Goal: Find specific page/section: Find specific page/section

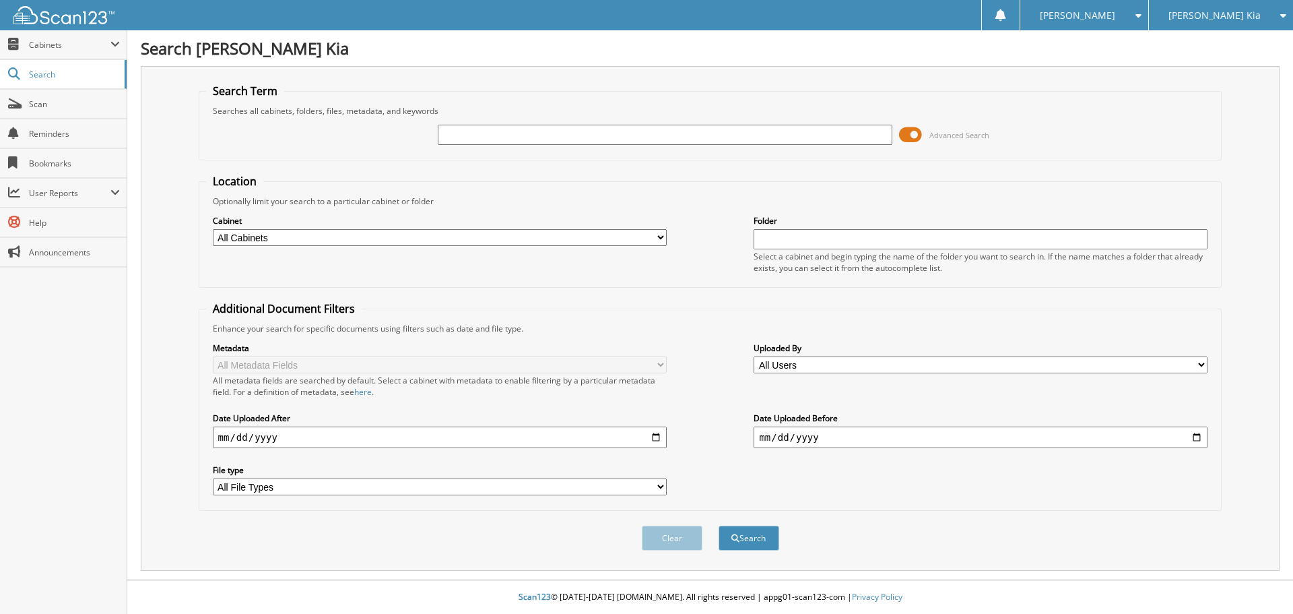
click at [546, 127] on input "text" at bounding box center [665, 135] width 454 height 20
type input "539100"
click at [719, 525] on button "Search" at bounding box center [749, 537] width 61 height 25
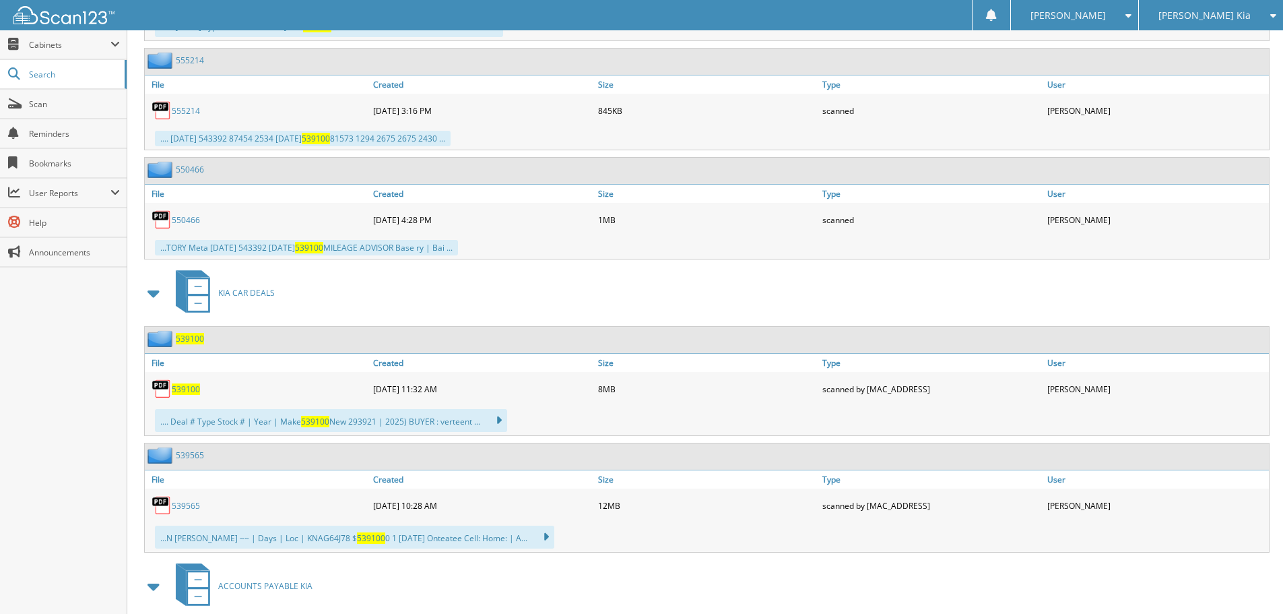
scroll to position [1010, 0]
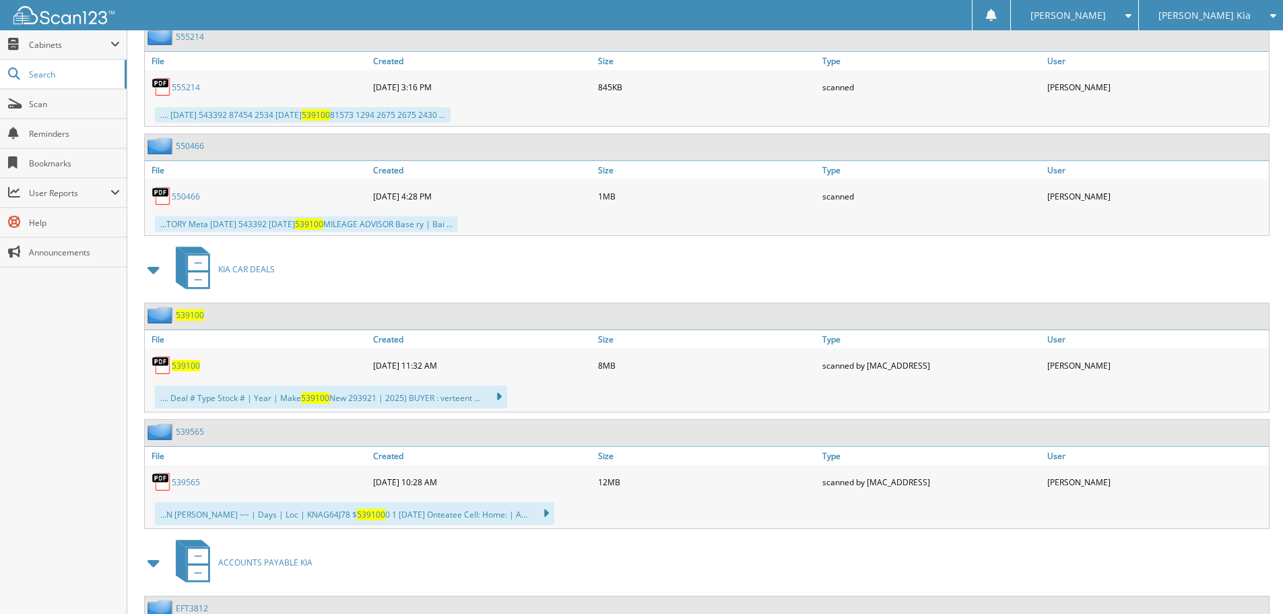
click at [192, 361] on span "539100" at bounding box center [186, 365] width 28 height 11
click at [38, 103] on span "Scan" at bounding box center [74, 103] width 91 height 11
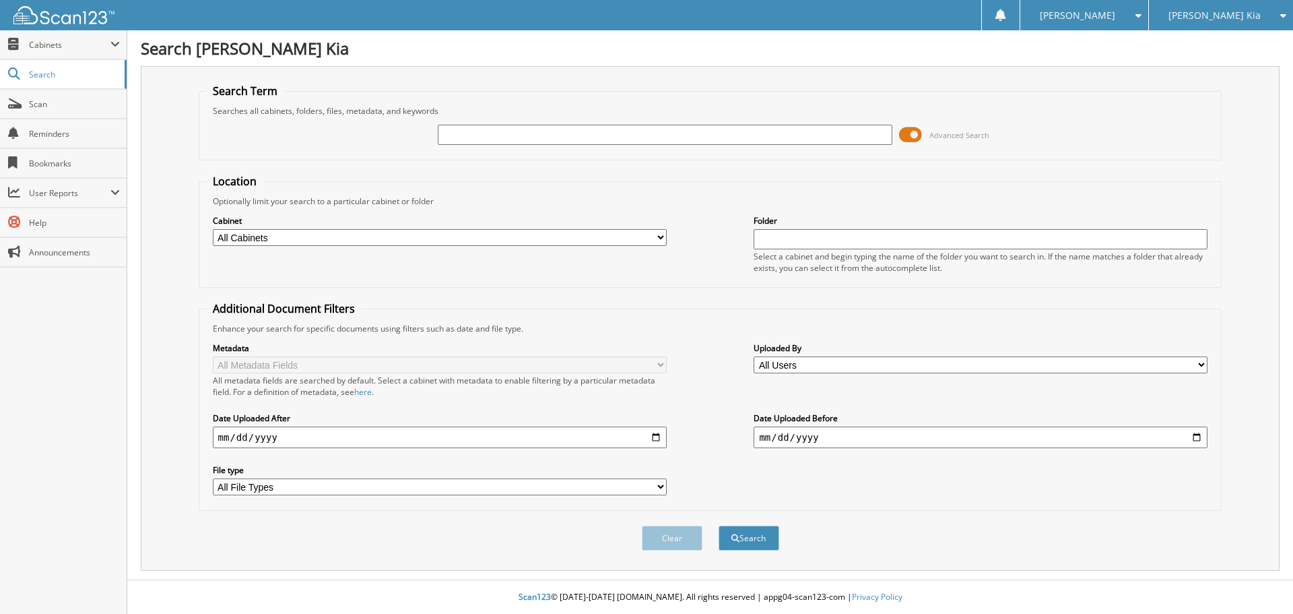
click at [457, 141] on input "text" at bounding box center [665, 135] width 454 height 20
type input "539100"
click at [719, 525] on button "Search" at bounding box center [749, 537] width 61 height 25
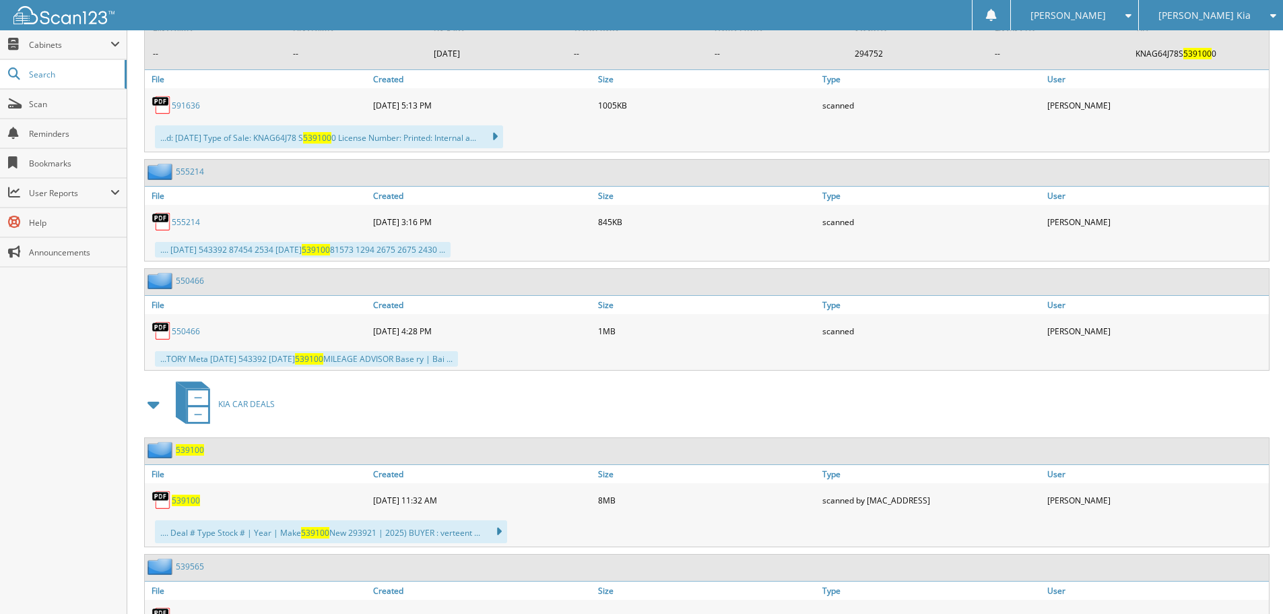
scroll to position [943, 0]
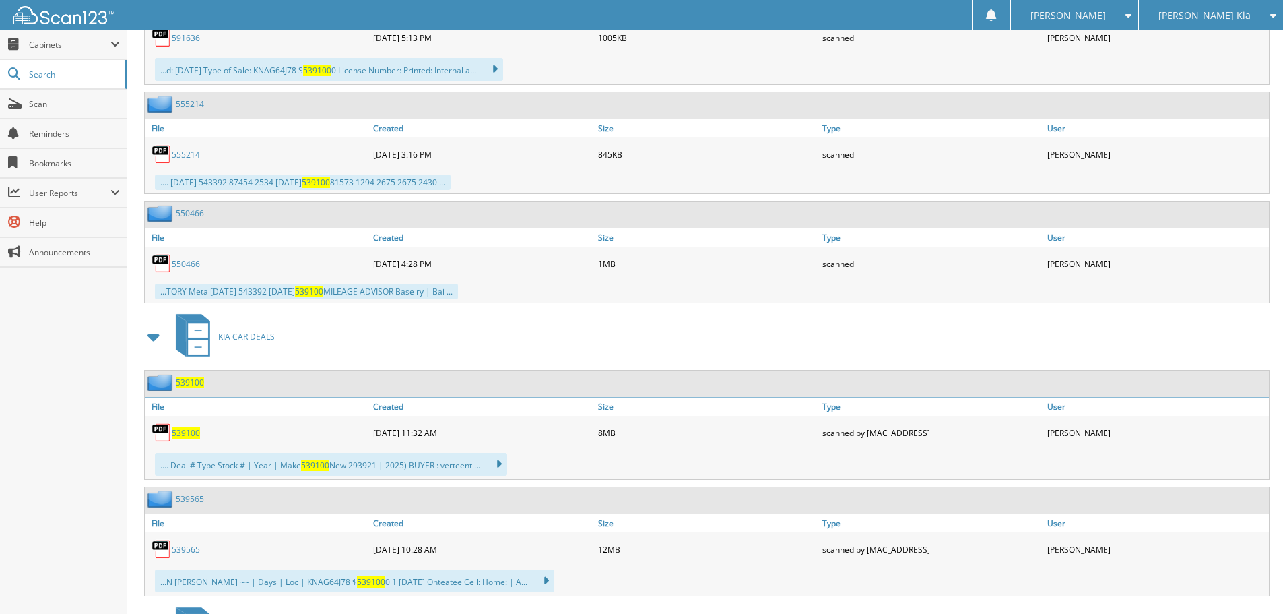
click at [185, 432] on span "539100" at bounding box center [186, 432] width 28 height 11
click at [41, 103] on span "Scan" at bounding box center [74, 103] width 91 height 11
